Goal: Navigation & Orientation: Find specific page/section

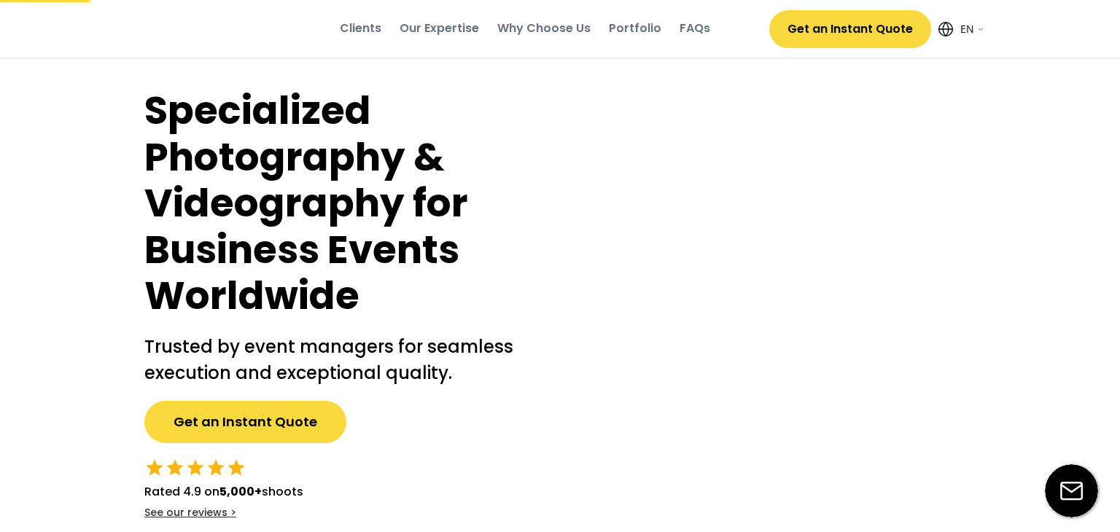
select select ""en""
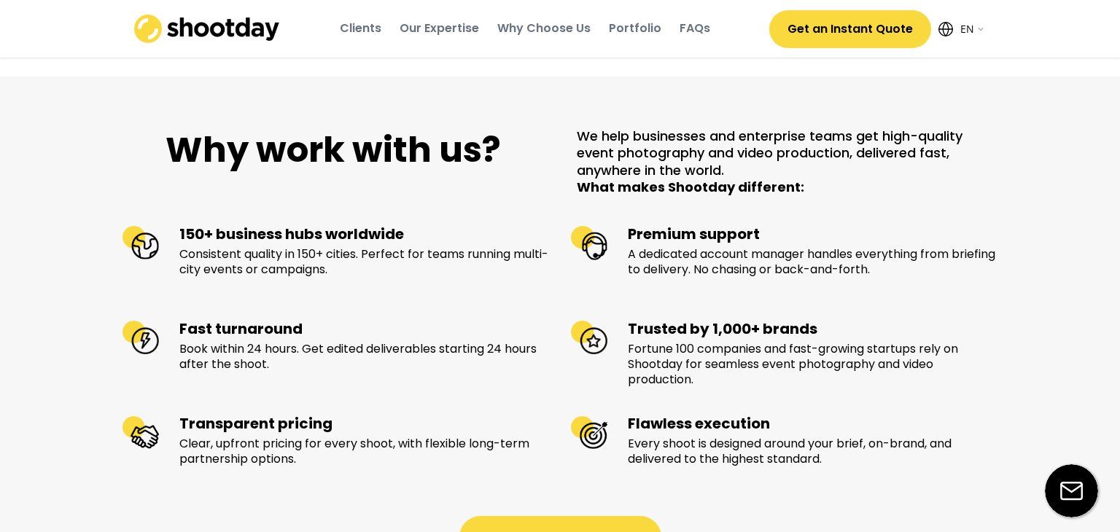
scroll to position [1381, 0]
